Goal: Navigation & Orientation: Find specific page/section

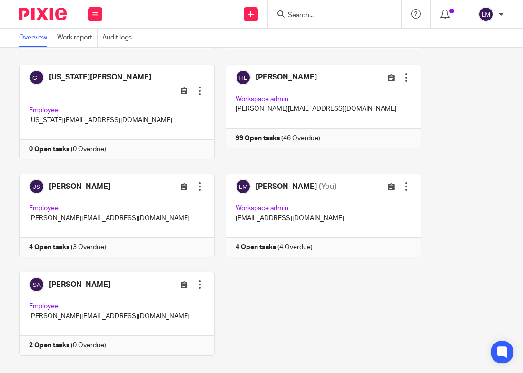
scroll to position [140, 0]
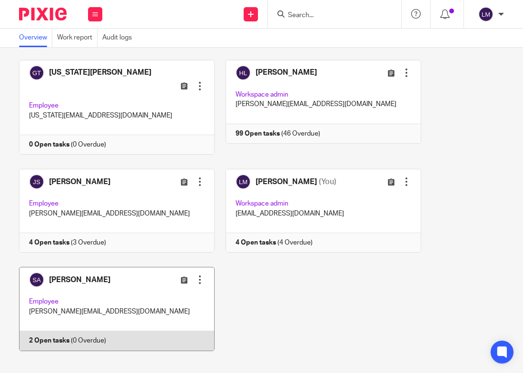
click at [139, 317] on link at bounding box center [111, 309] width 206 height 84
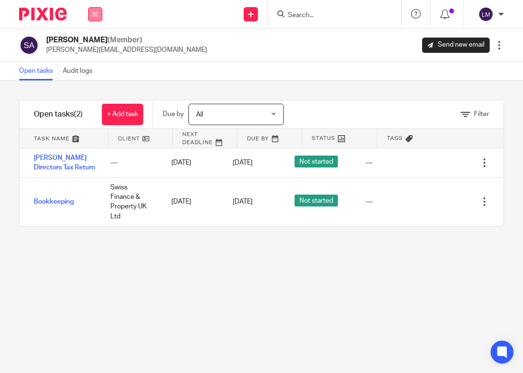
click at [92, 15] on icon at bounding box center [95, 14] width 6 height 6
click at [94, 83] on link "Team" at bounding box center [90, 86] width 17 height 7
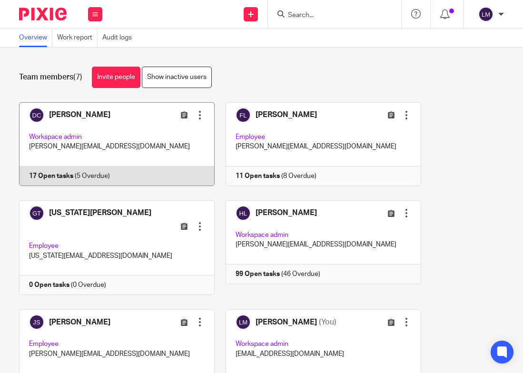
click at [97, 130] on link at bounding box center [111, 144] width 206 height 84
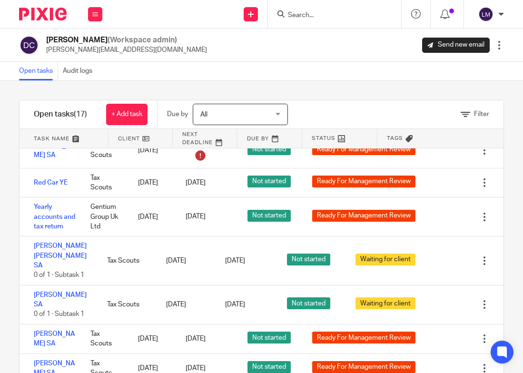
scroll to position [141, 0]
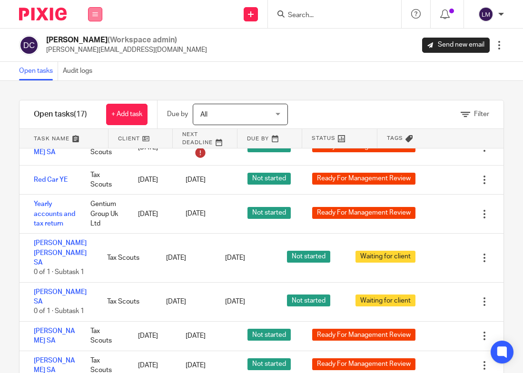
click at [93, 12] on icon at bounding box center [95, 14] width 6 height 6
click at [96, 84] on link "Team" at bounding box center [90, 86] width 17 height 7
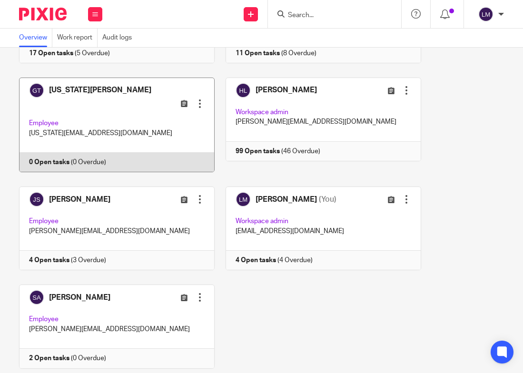
scroll to position [140, 0]
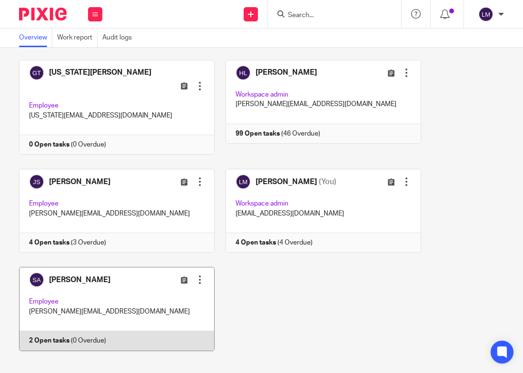
click at [139, 273] on link at bounding box center [111, 309] width 206 height 84
